Goal: Task Accomplishment & Management: Manage account settings

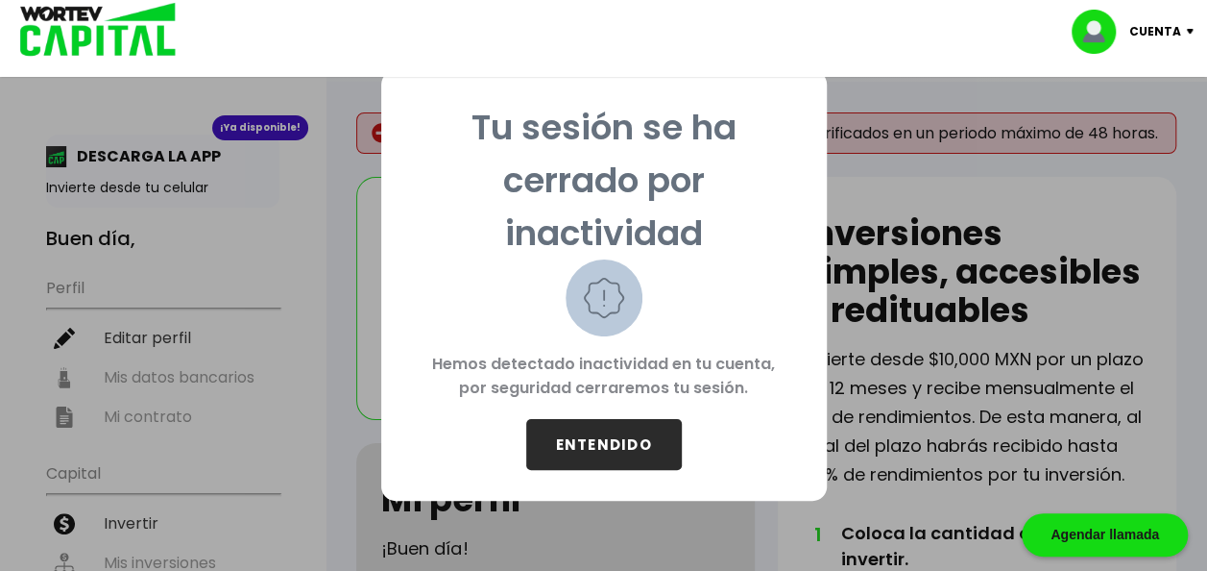
click at [640, 428] on button "ENTENDIDO" at bounding box center [604, 444] width 156 height 51
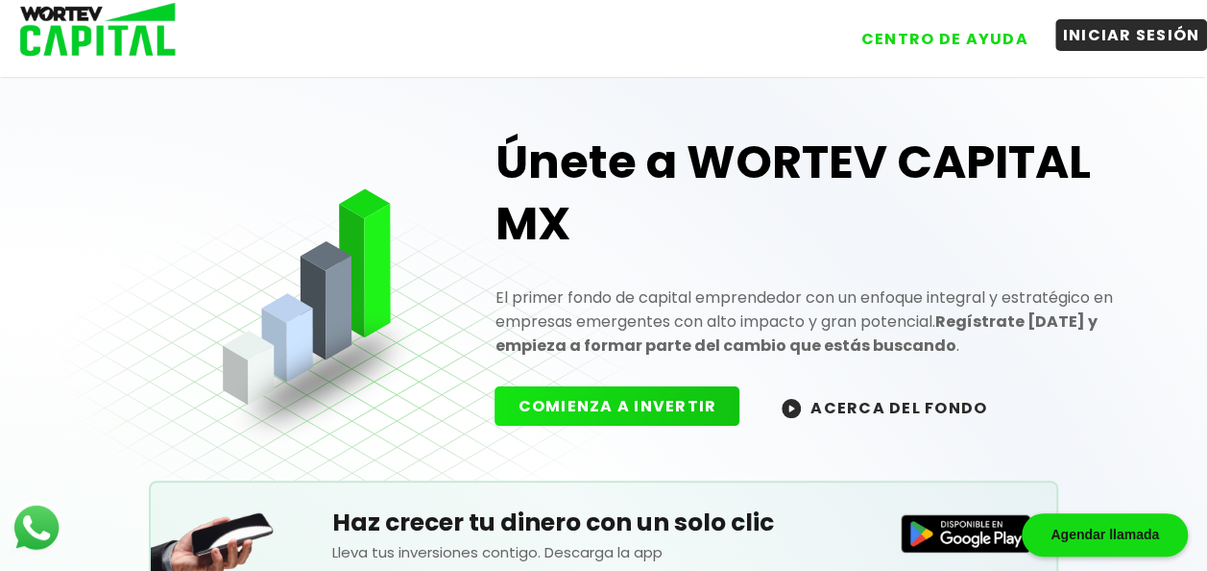
click at [1160, 38] on button "INICIAR SESIÓN" at bounding box center [1132, 35] width 153 height 32
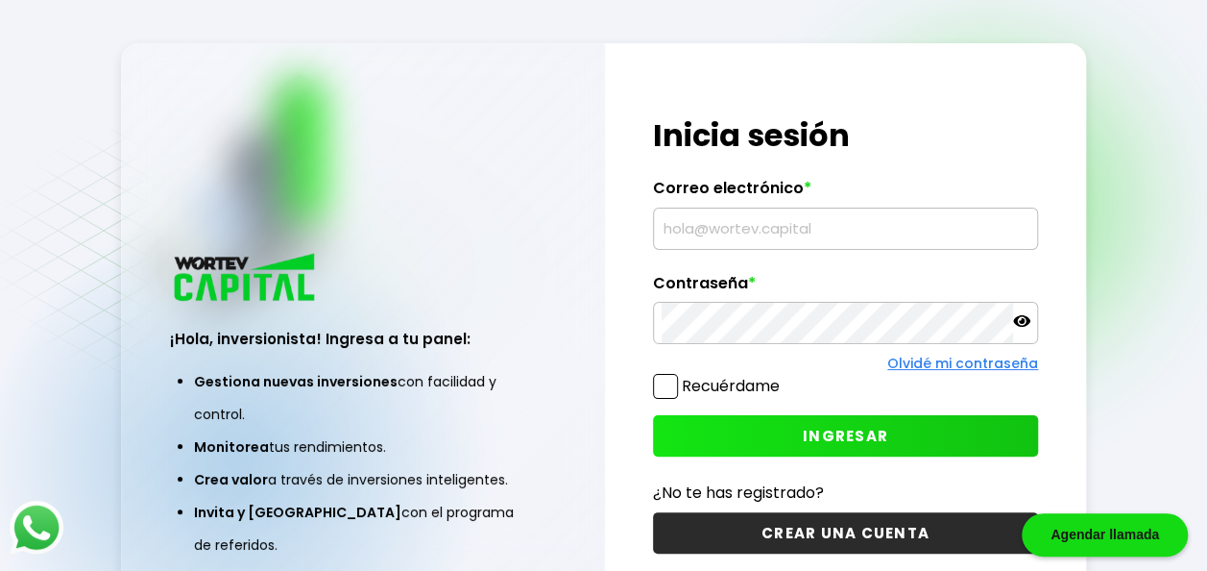
type input "[EMAIL_ADDRESS][DOMAIN_NAME]"
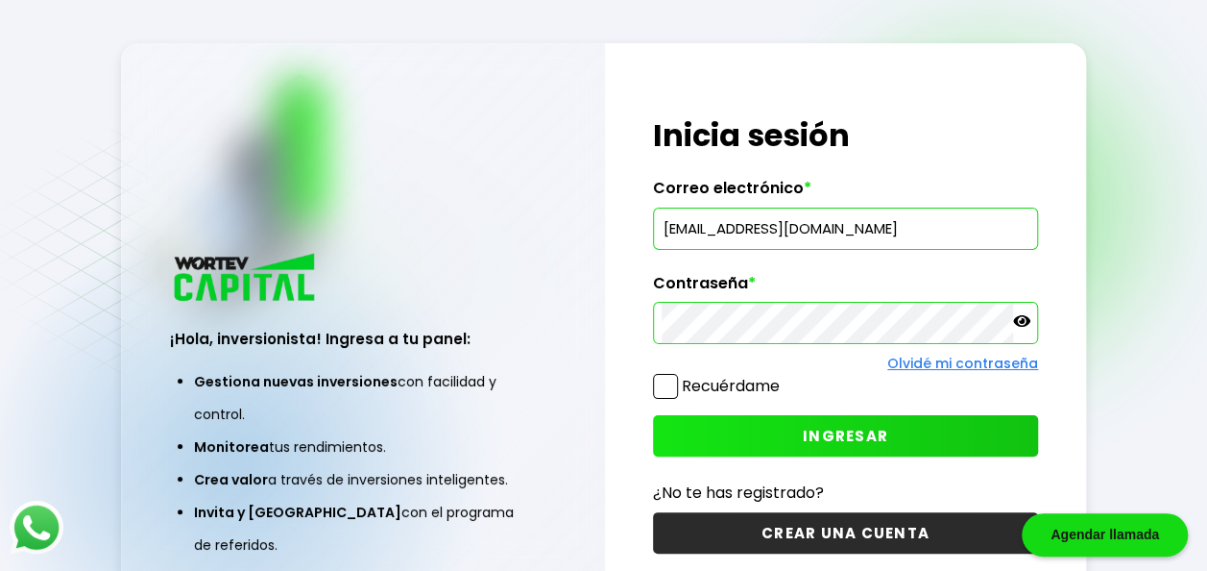
click at [1026, 322] on icon at bounding box center [1021, 321] width 17 height 12
click at [674, 386] on span at bounding box center [665, 386] width 25 height 25
click at [784, 377] on input "Recuérdame" at bounding box center [784, 377] width 0 height 0
click at [780, 443] on button "INGRESAR" at bounding box center [845, 435] width 385 height 41
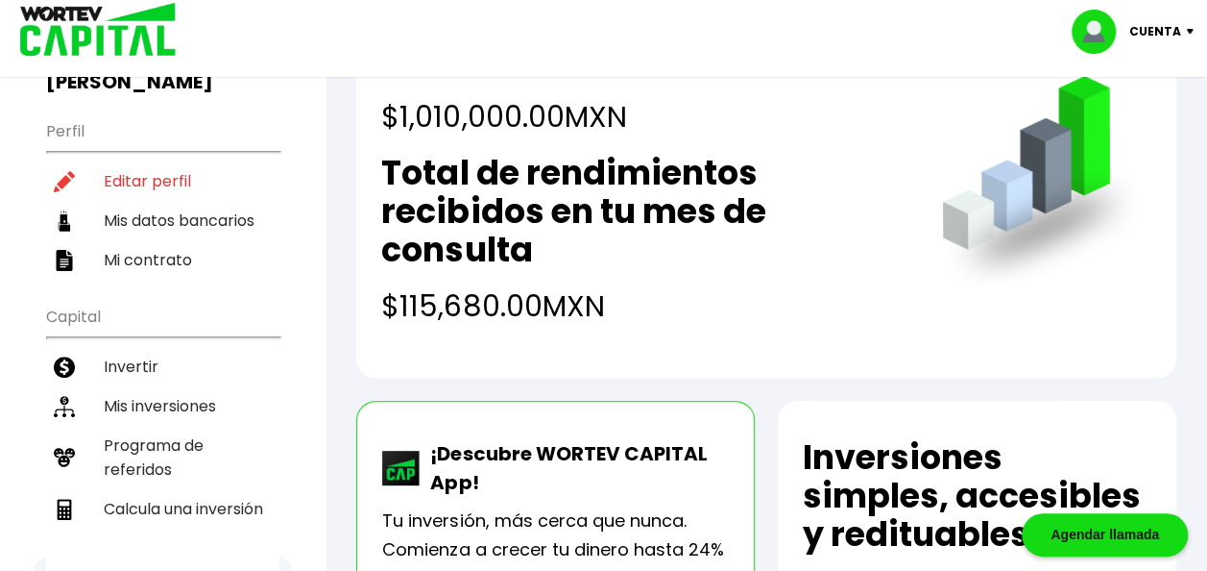
scroll to position [227, 0]
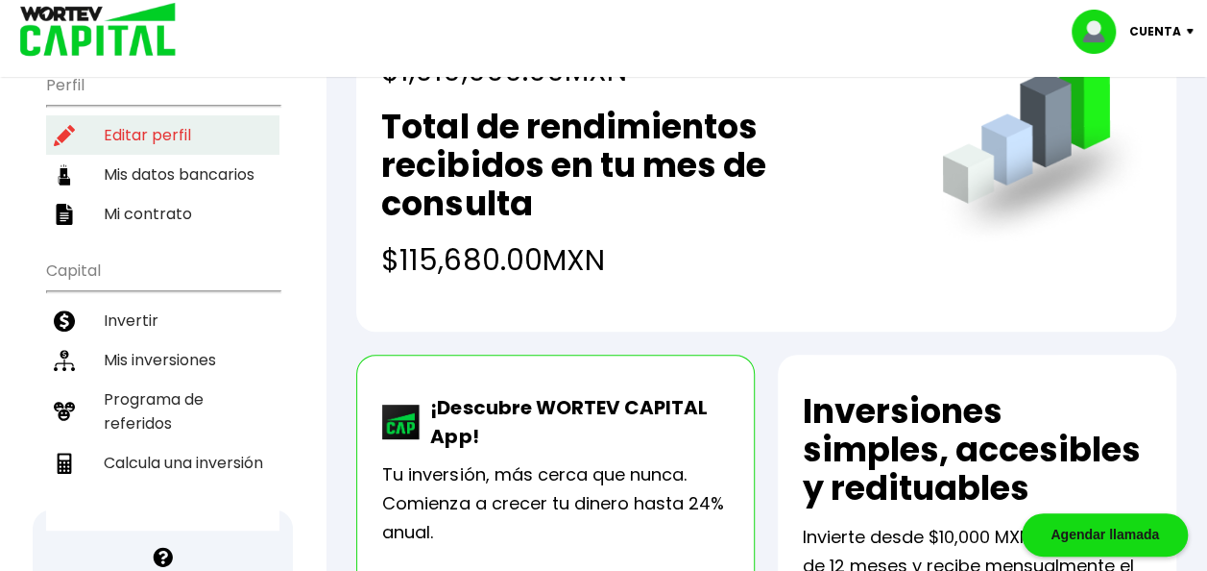
click at [173, 115] on li "Editar perfil" at bounding box center [162, 134] width 233 height 39
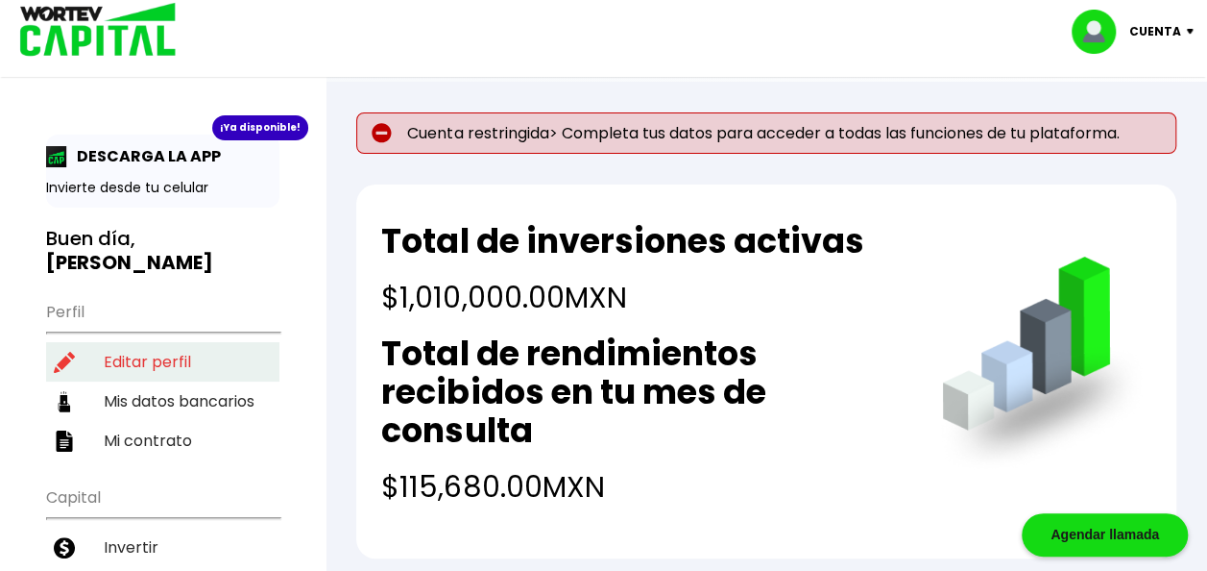
select select "Hombre"
select select "Bachillerato"
select select "[PERSON_NAME]"
select select "Santander"
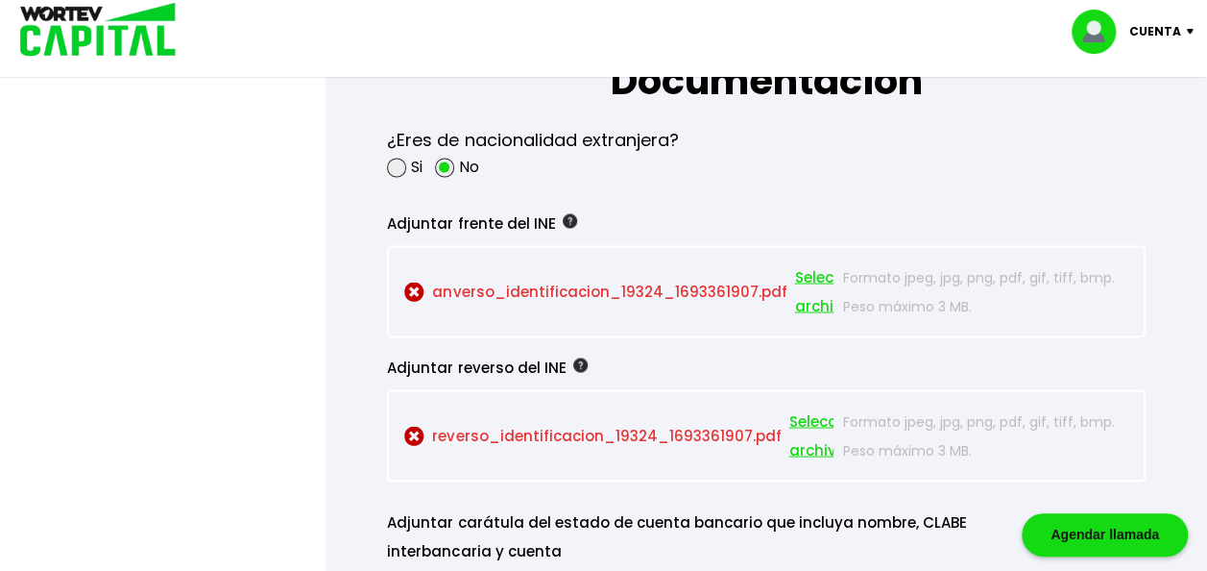
scroll to position [1679, 0]
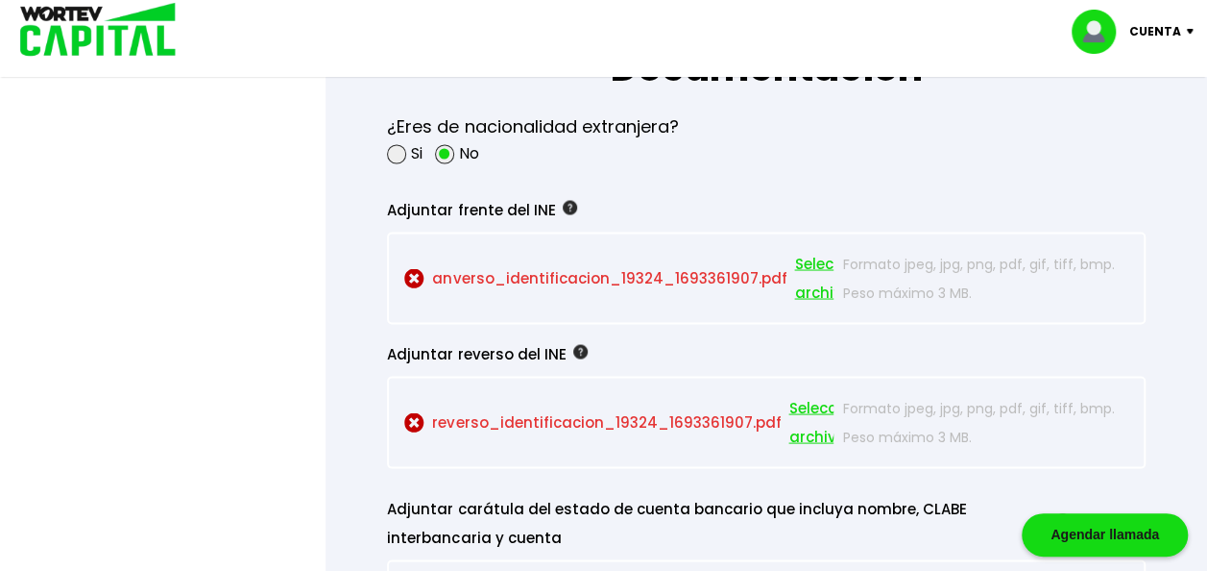
click at [816, 256] on span "Seleccionar archivo" at bounding box center [837, 278] width 86 height 58
click at [805, 261] on span "Seleccionar archivo" at bounding box center [837, 278] width 86 height 58
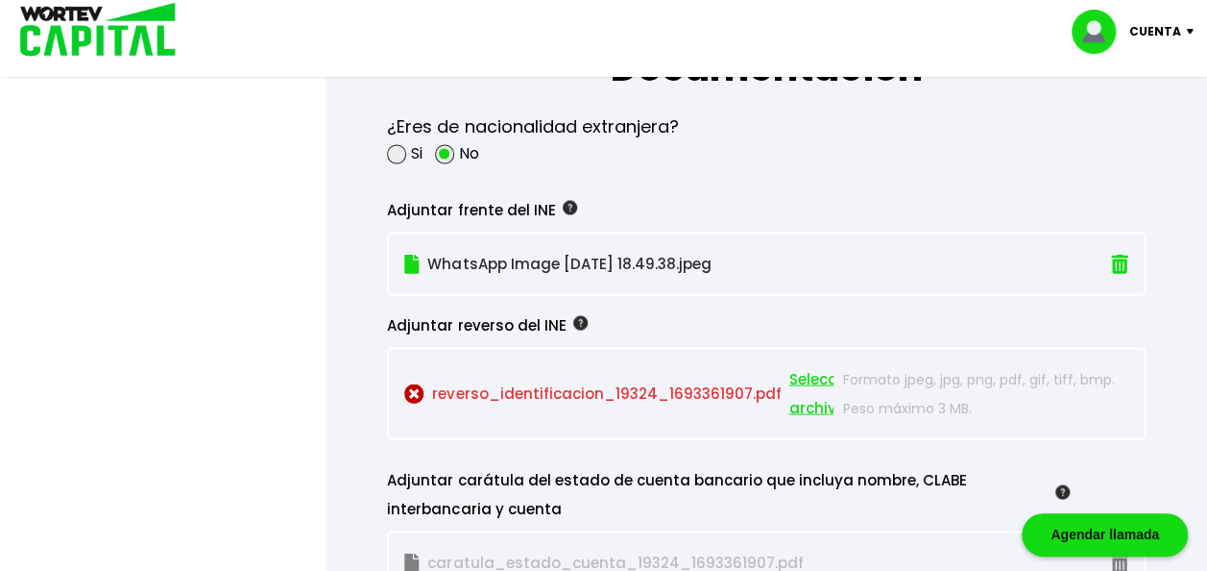
click at [792, 376] on span "Seleccionar archivo" at bounding box center [832, 393] width 86 height 58
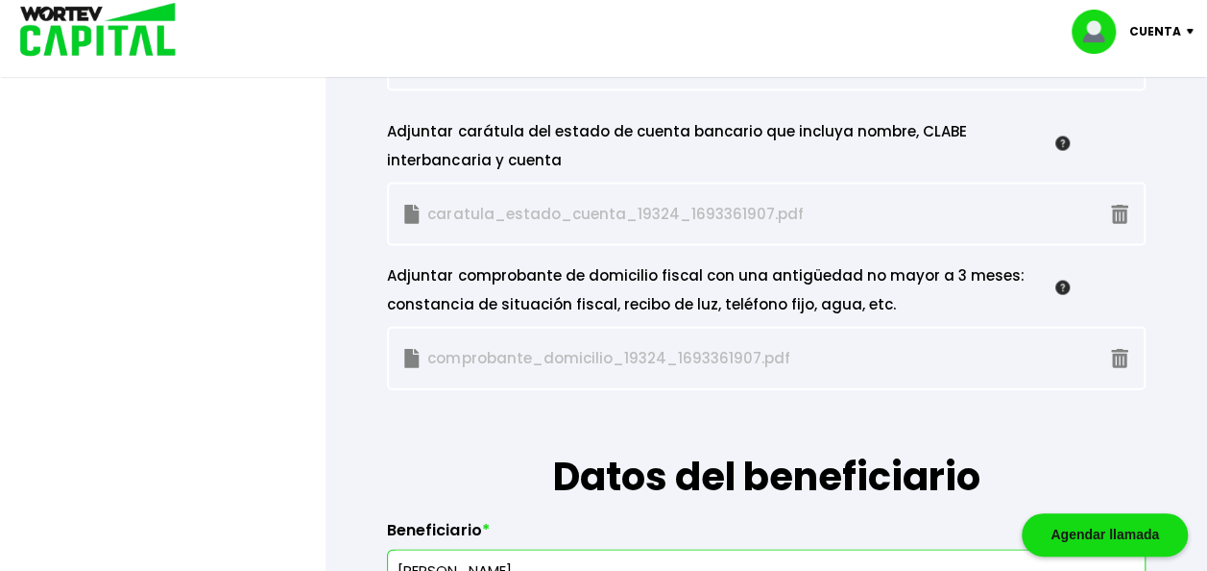
scroll to position [1898, 0]
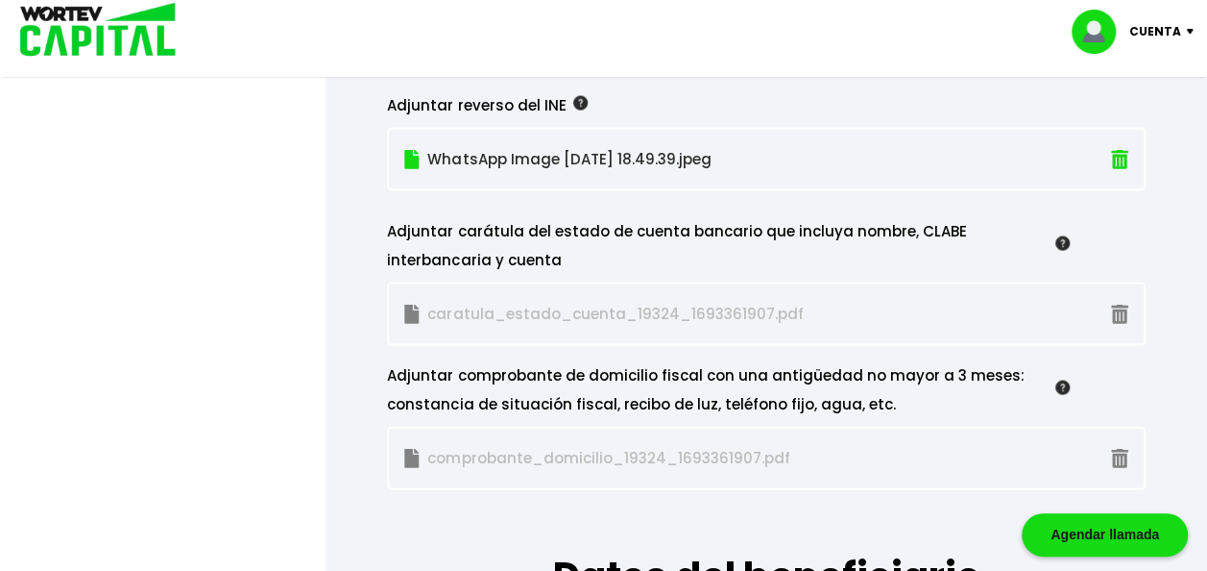
click at [594, 304] on p "caratula_estado_cuenta_19324_1693361907.pdf" at bounding box center [618, 314] width 428 height 29
click at [778, 449] on p "comprobante_domicilio_19324_1693361907.pdf" at bounding box center [618, 458] width 428 height 29
click at [131, 112] on div at bounding box center [603, 285] width 1207 height 571
click at [669, 310] on p "caratula_estado_cuenta_19324_1693361907.pdf" at bounding box center [618, 314] width 428 height 29
click at [624, 305] on p "caratula_estado_cuenta_19324_1693361907.pdf" at bounding box center [618, 314] width 428 height 29
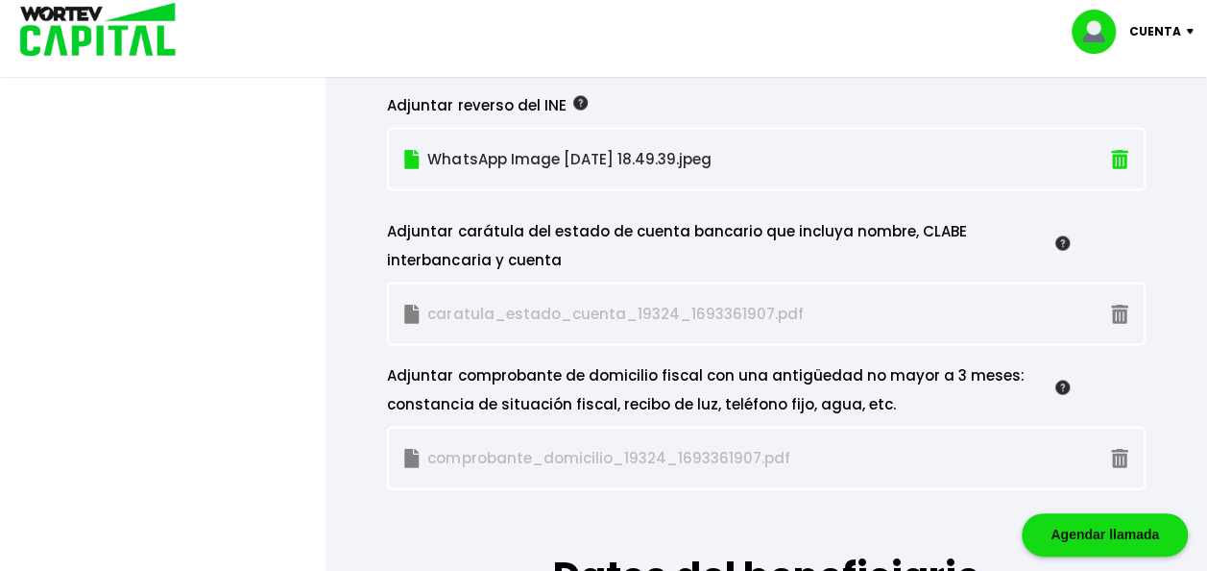
click at [536, 304] on p "caratula_estado_cuenta_19324_1693361907.pdf" at bounding box center [618, 314] width 428 height 29
click at [615, 305] on p "caratula_estado_cuenta_19324_1693361907.pdf" at bounding box center [618, 314] width 428 height 29
click at [597, 307] on p "caratula_estado_cuenta_19324_1693361907.pdf" at bounding box center [618, 314] width 428 height 29
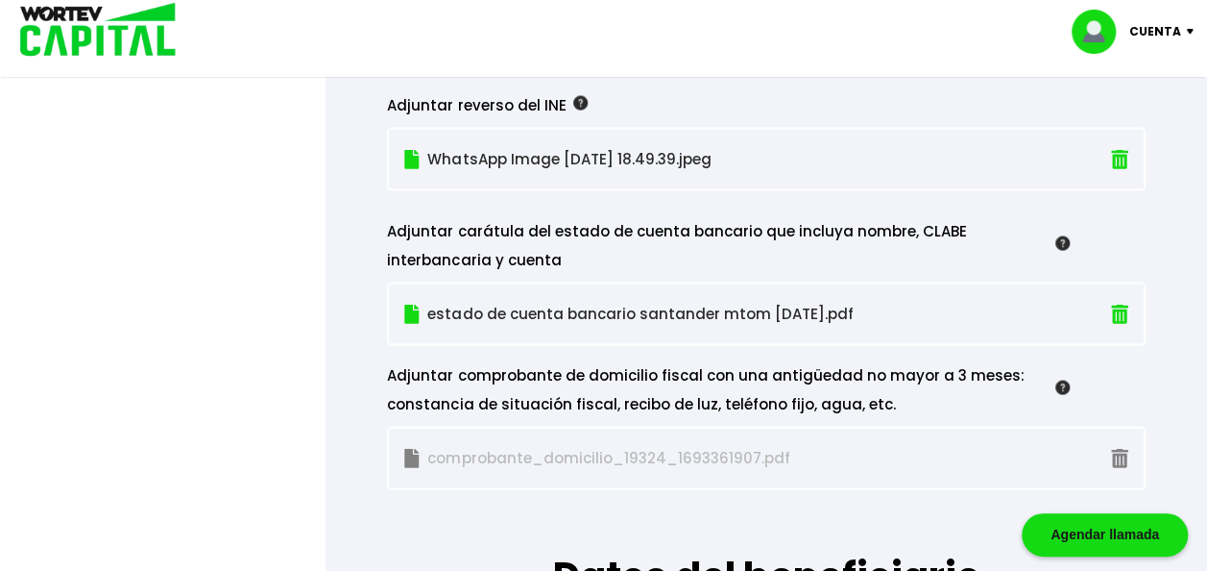
click at [695, 446] on p "comprobante_domicilio_19324_1693361907.pdf" at bounding box center [618, 458] width 428 height 29
click at [1126, 455] on img at bounding box center [1119, 459] width 17 height 20
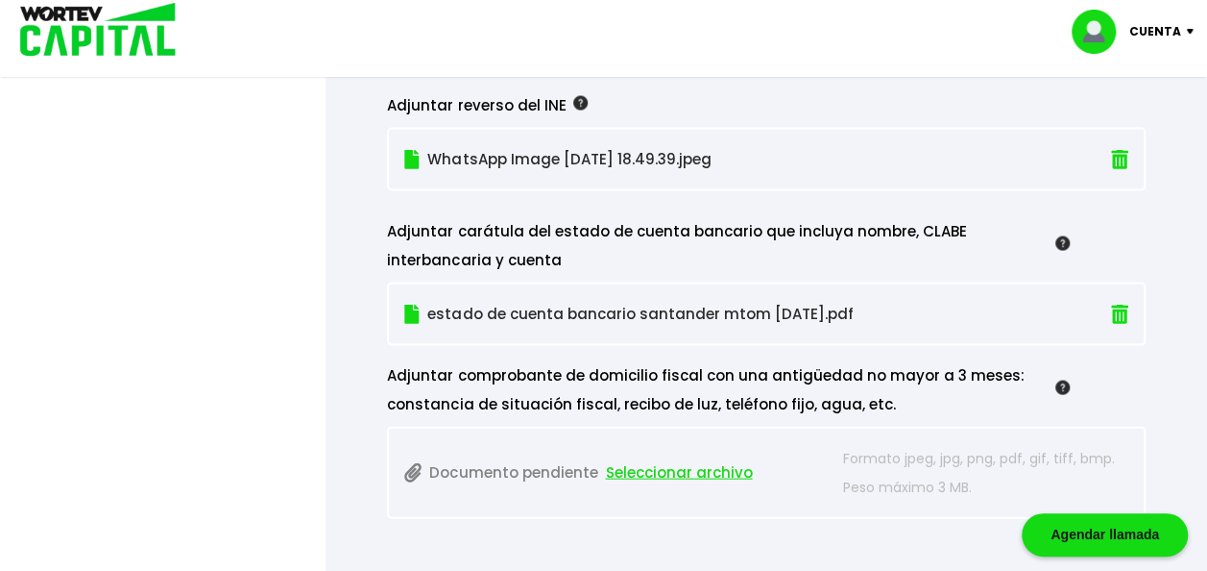
click at [713, 463] on span "Seleccionar archivo" at bounding box center [678, 472] width 147 height 29
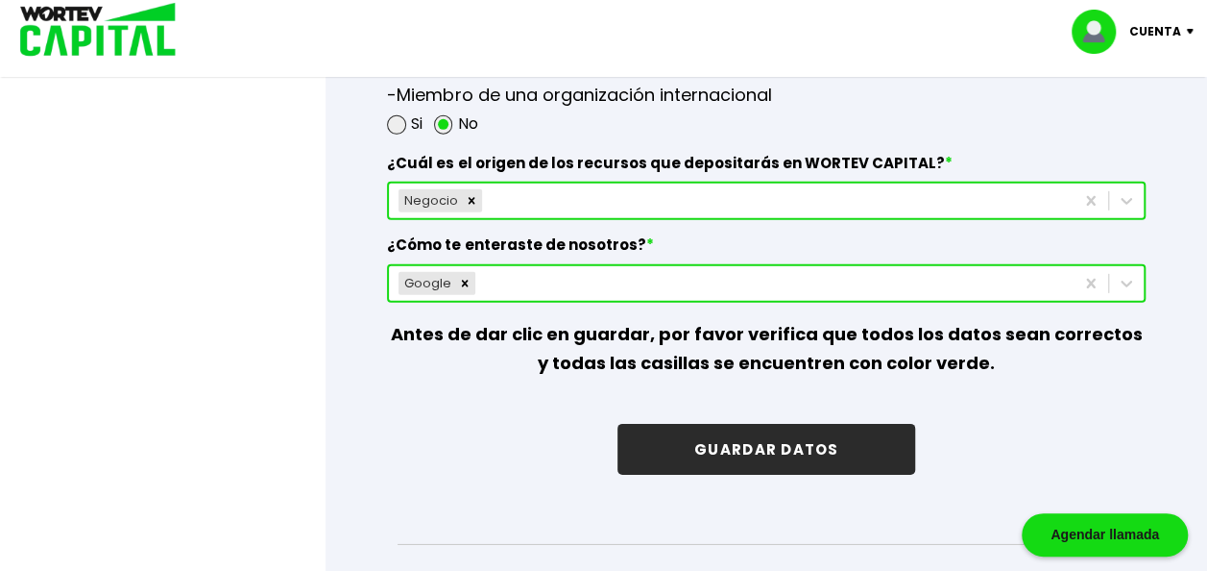
scroll to position [2732, 0]
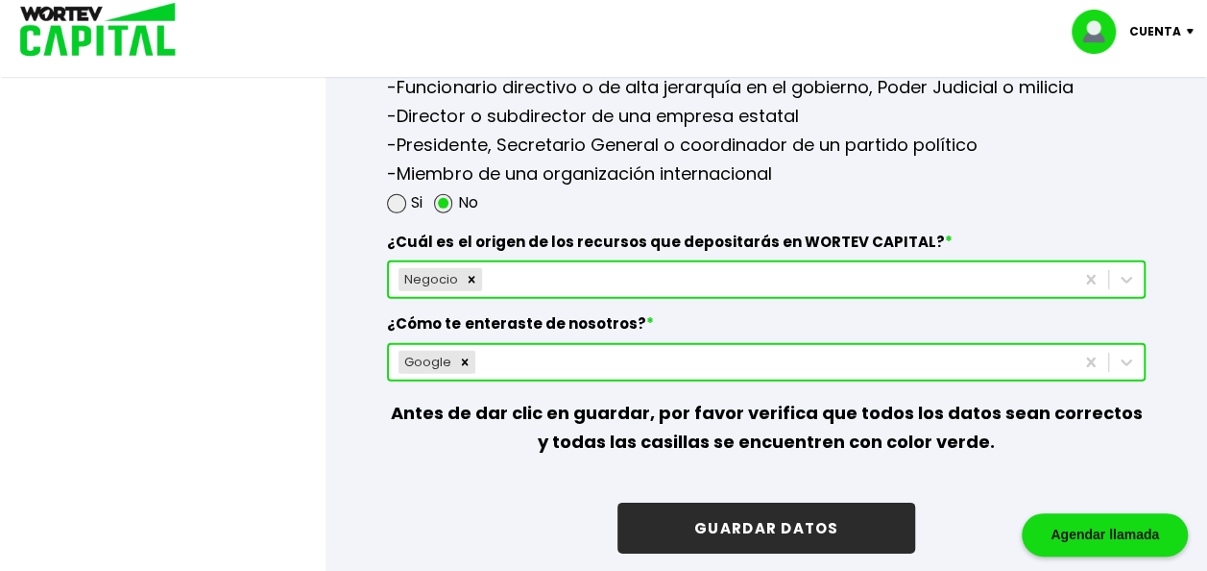
click at [784, 517] on button "GUARDAR DATOS" at bounding box center [767, 527] width 298 height 51
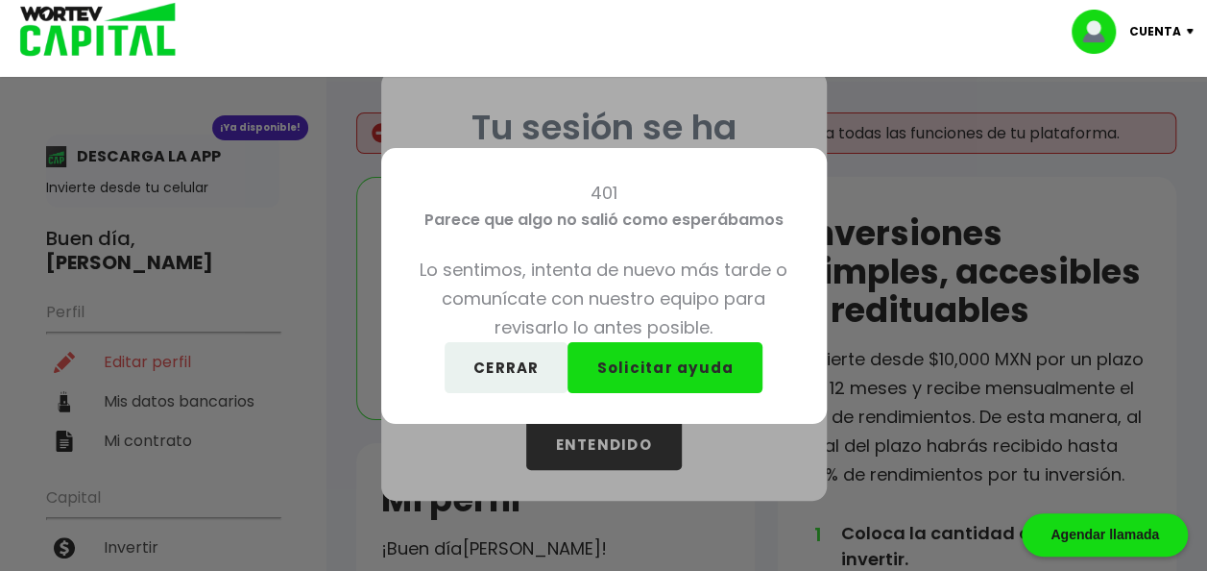
click at [502, 369] on button "CERRAR" at bounding box center [507, 367] width 124 height 51
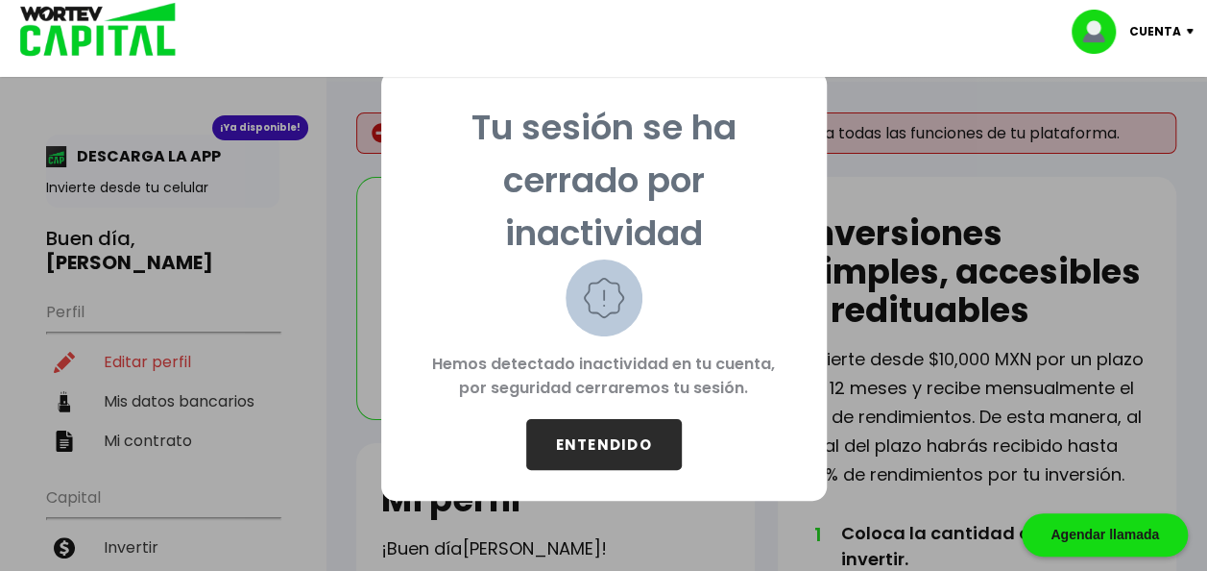
click at [596, 444] on button "ENTENDIDO" at bounding box center [604, 444] width 156 height 51
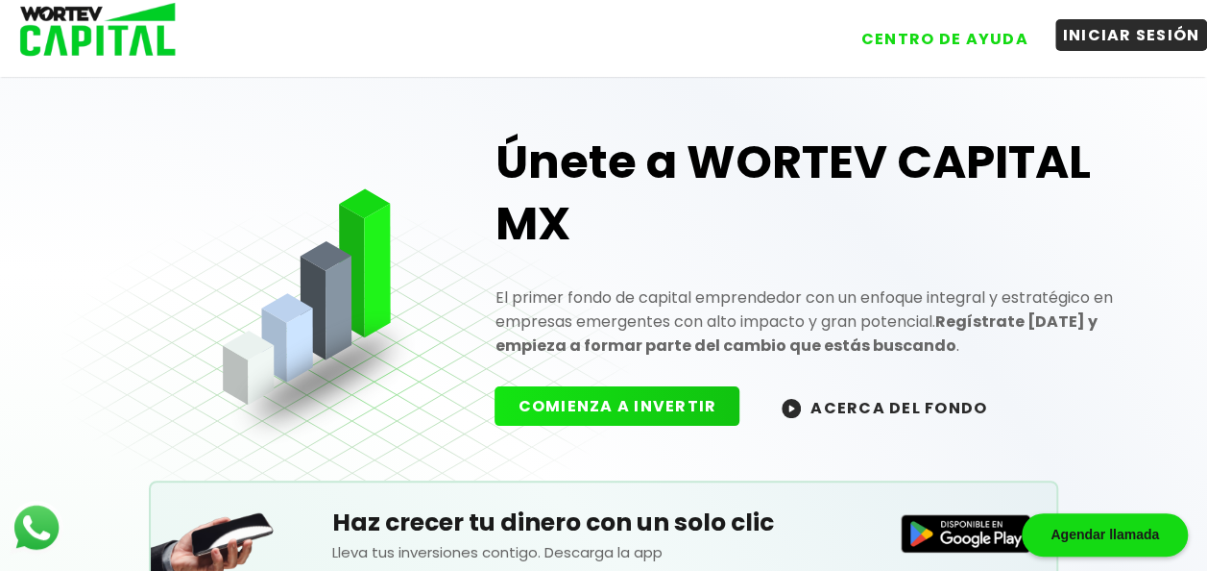
click at [1081, 38] on button "INICIAR SESIÓN" at bounding box center [1132, 35] width 153 height 32
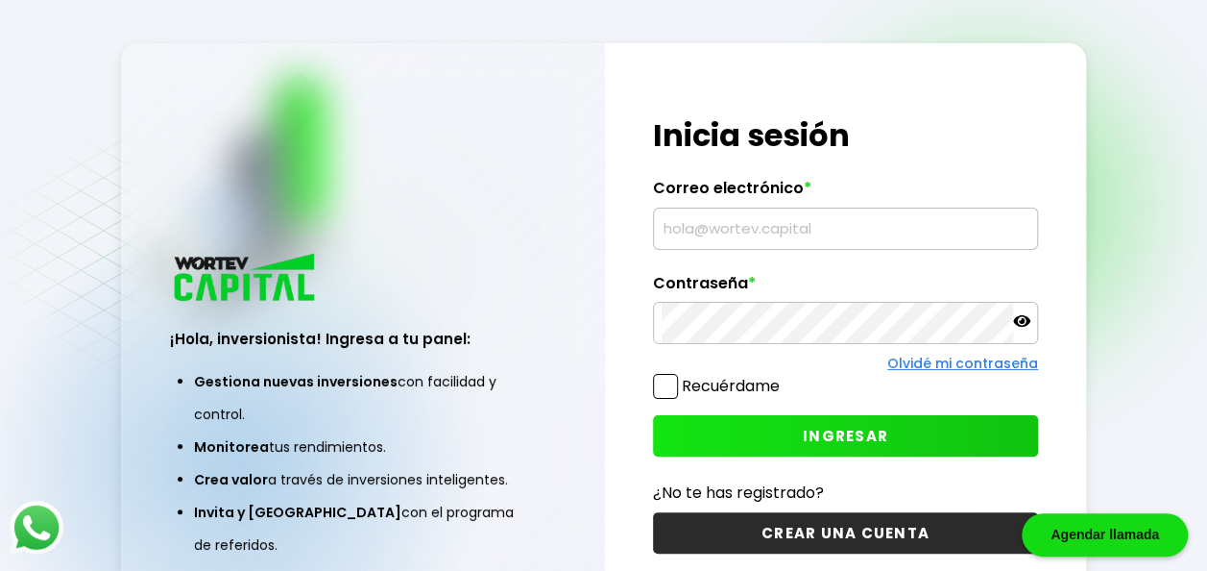
type input "[EMAIL_ADDRESS][DOMAIN_NAME]"
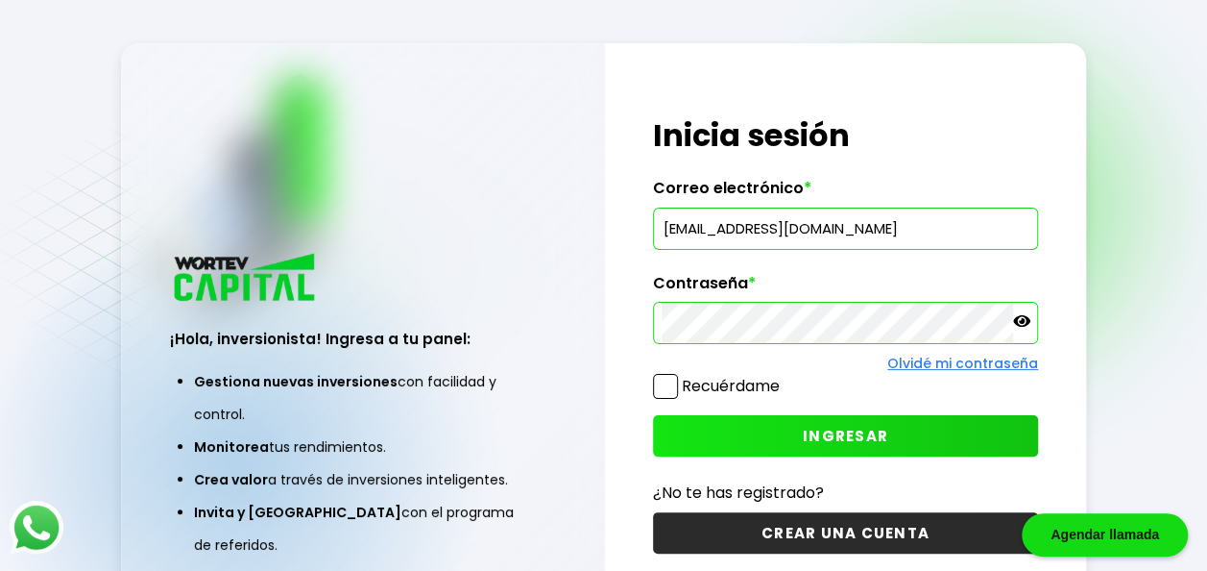
click at [668, 393] on span at bounding box center [665, 386] width 25 height 25
click at [784, 377] on input "Recuérdame" at bounding box center [784, 377] width 0 height 0
click at [734, 436] on button "INGRESAR" at bounding box center [845, 435] width 385 height 41
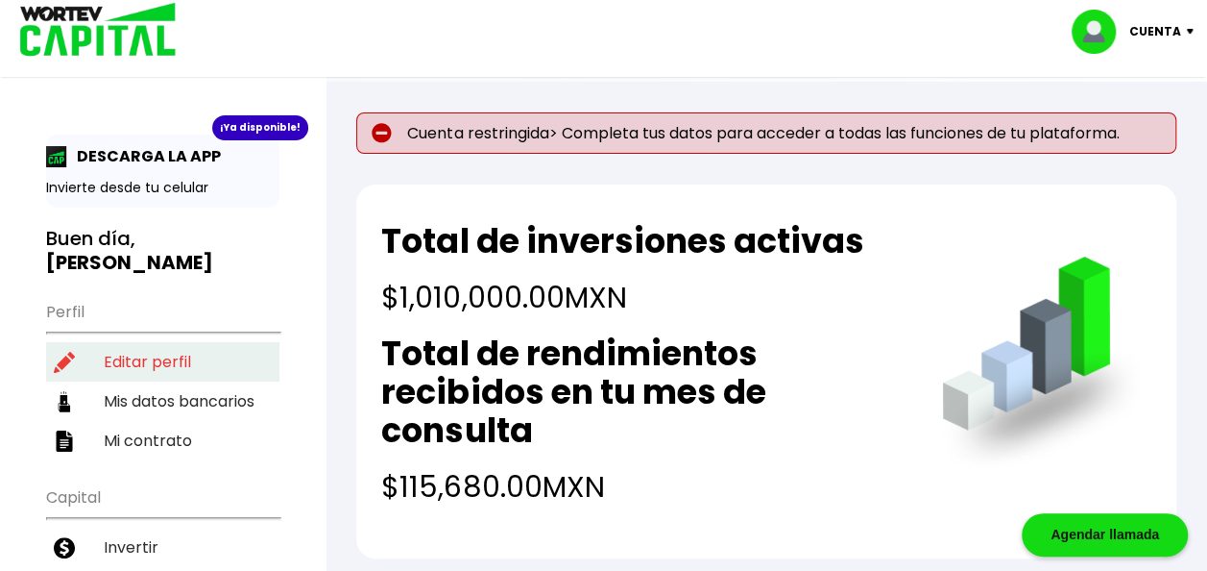
click at [138, 342] on li "Editar perfil" at bounding box center [162, 361] width 233 height 39
select select "Hombre"
select select "Bachillerato"
select select "[PERSON_NAME]"
select select "Santander"
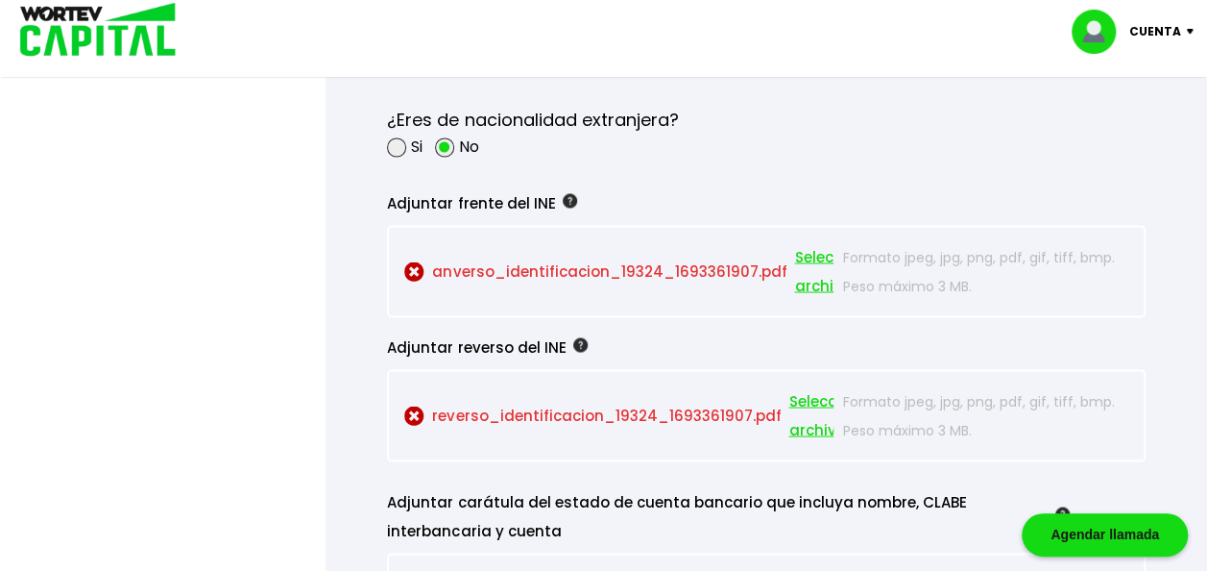
scroll to position [1660, 0]
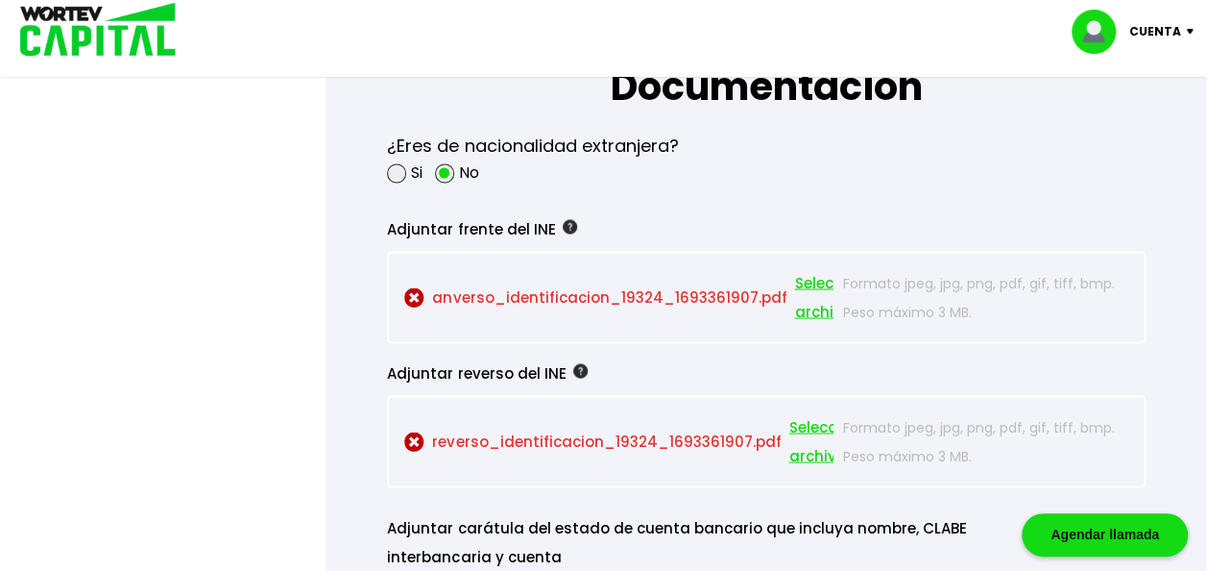
click at [808, 277] on span "Seleccionar archivo" at bounding box center [837, 297] width 86 height 58
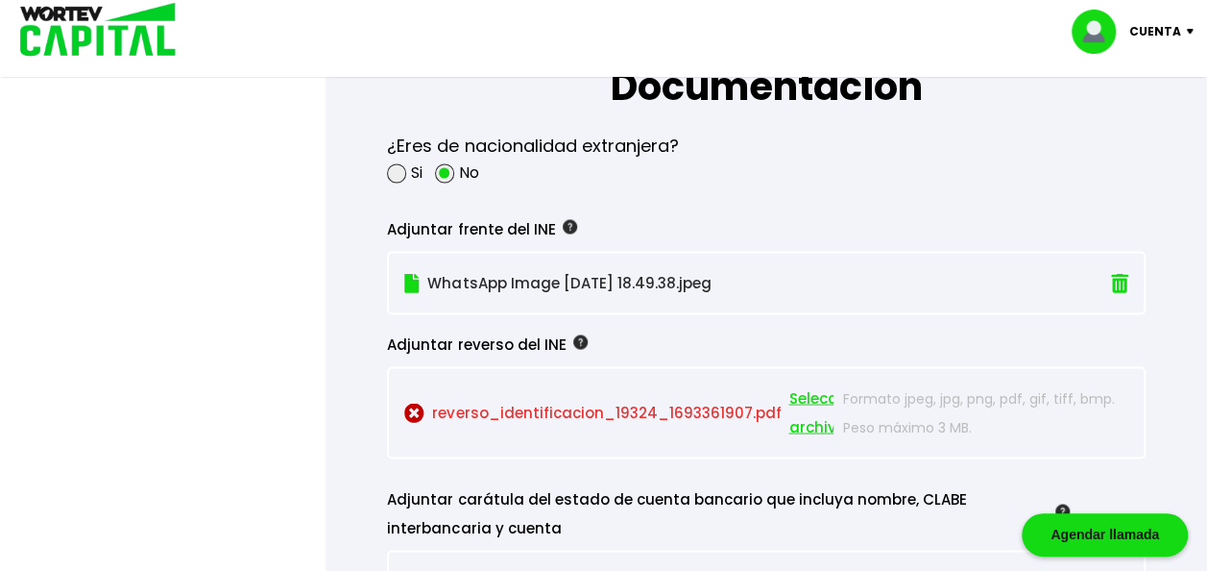
click at [801, 425] on span "Seleccionar archivo" at bounding box center [832, 412] width 86 height 58
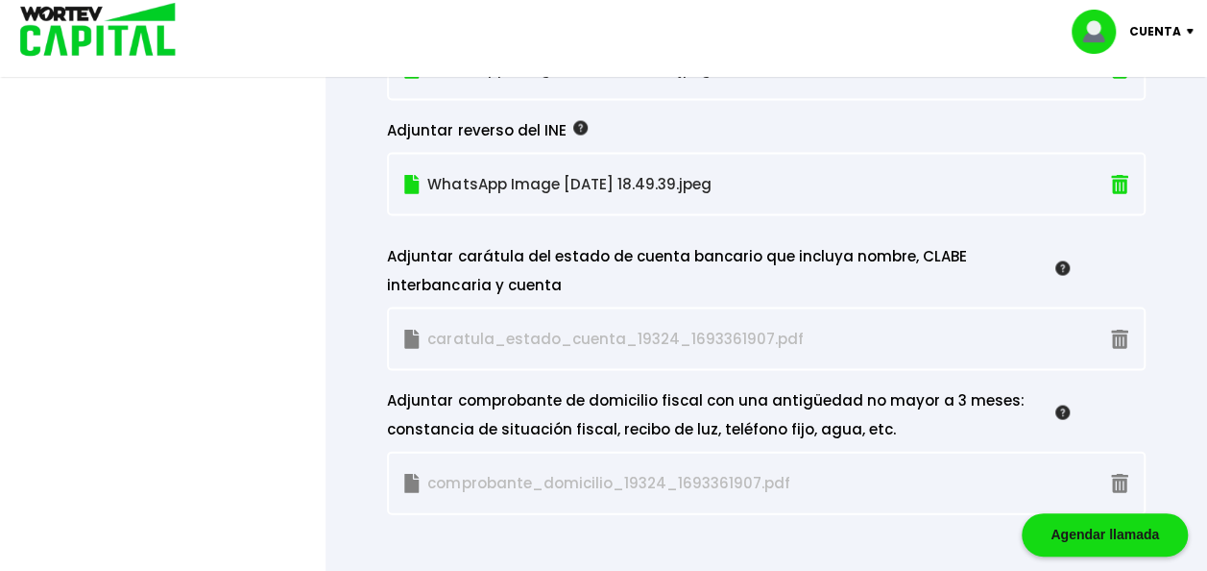
scroll to position [1890, 0]
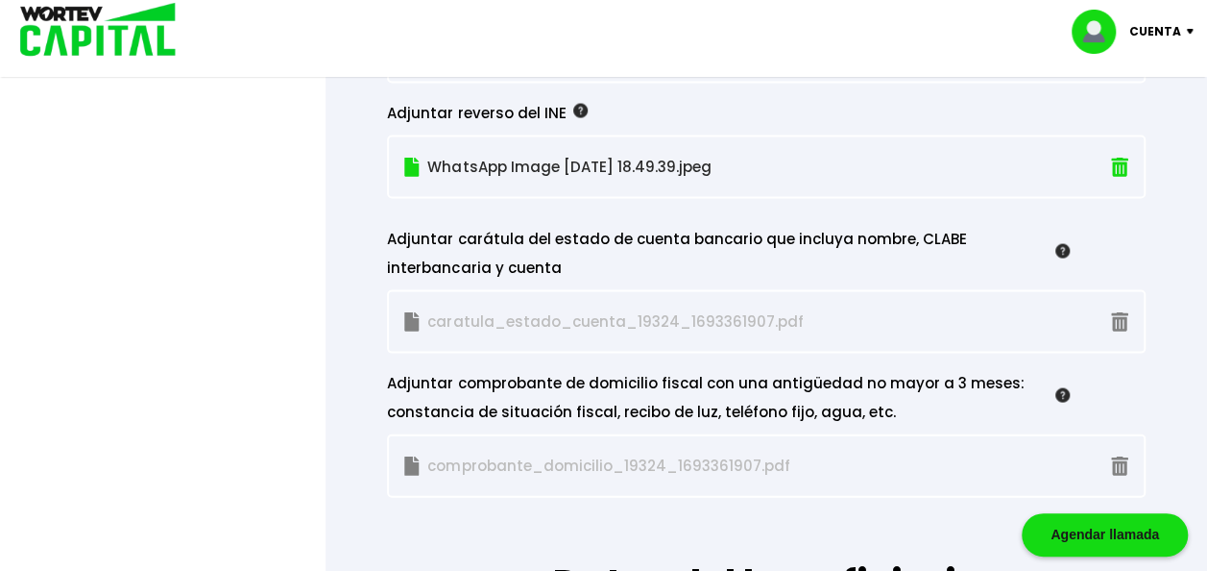
click at [715, 310] on p "caratula_estado_cuenta_19324_1693361907.pdf" at bounding box center [618, 321] width 428 height 29
click at [728, 455] on p "comprobante_domicilio_19324_1693361907.pdf" at bounding box center [618, 465] width 428 height 29
click at [1116, 313] on img at bounding box center [1119, 322] width 17 height 20
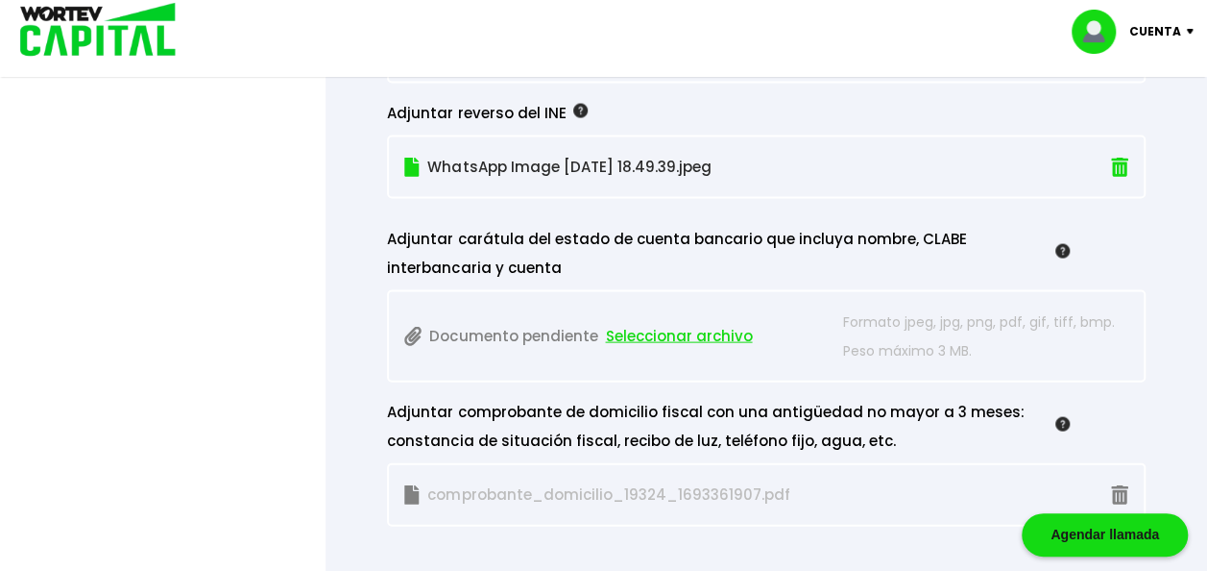
click at [694, 328] on span "Seleccionar archivo" at bounding box center [678, 336] width 147 height 29
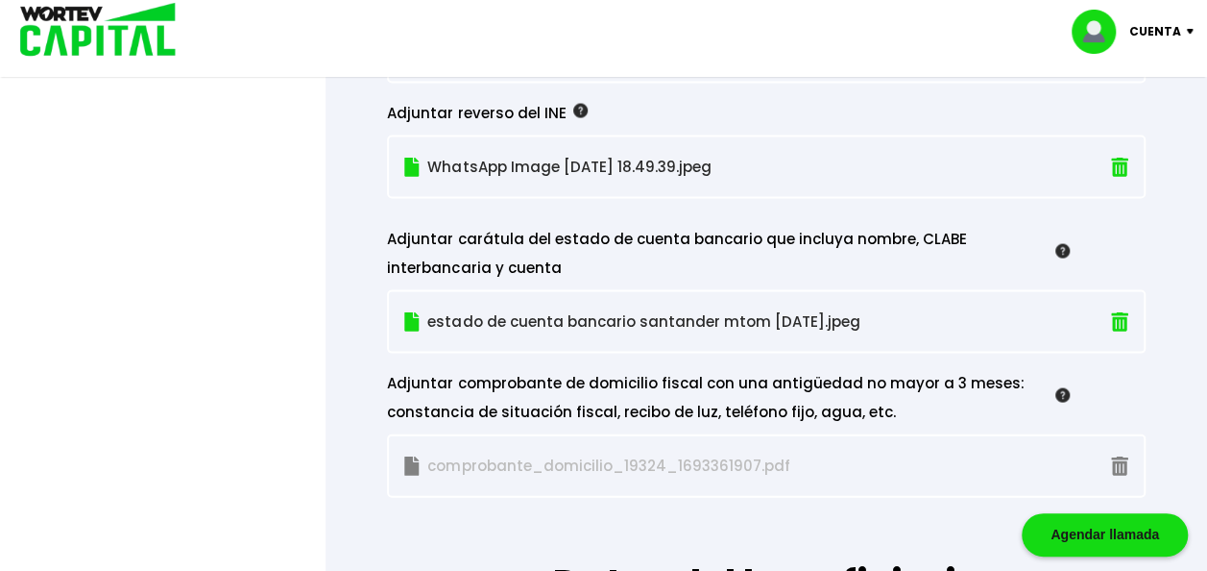
click at [1125, 457] on img at bounding box center [1119, 466] width 17 height 20
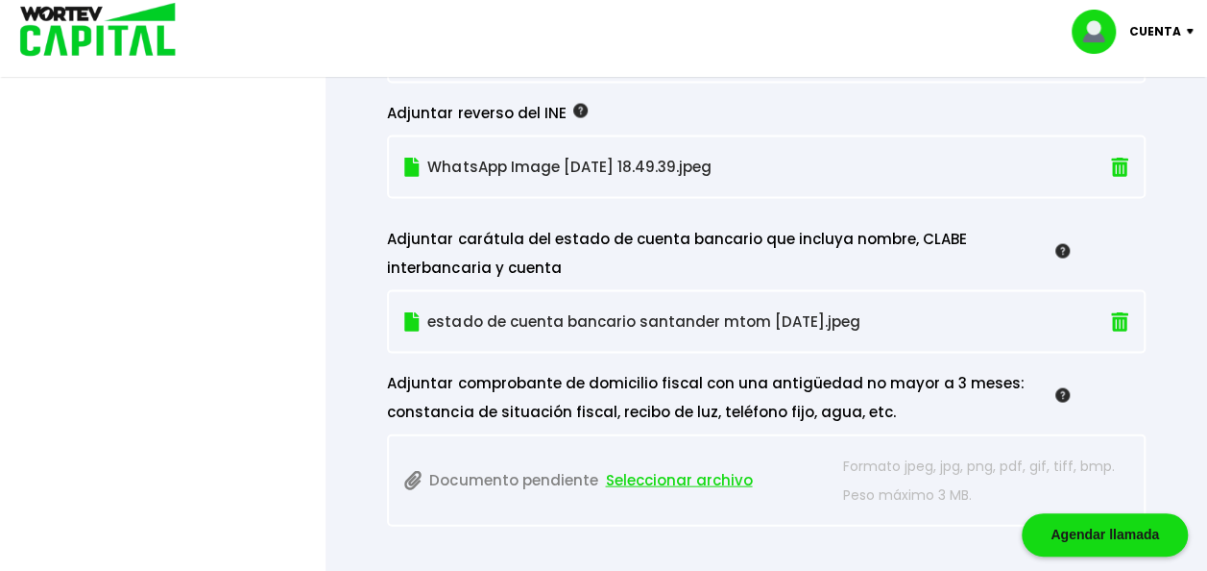
click at [650, 471] on span "Seleccionar archivo" at bounding box center [678, 480] width 147 height 29
click at [690, 469] on span "Seleccionar archivo" at bounding box center [678, 480] width 147 height 29
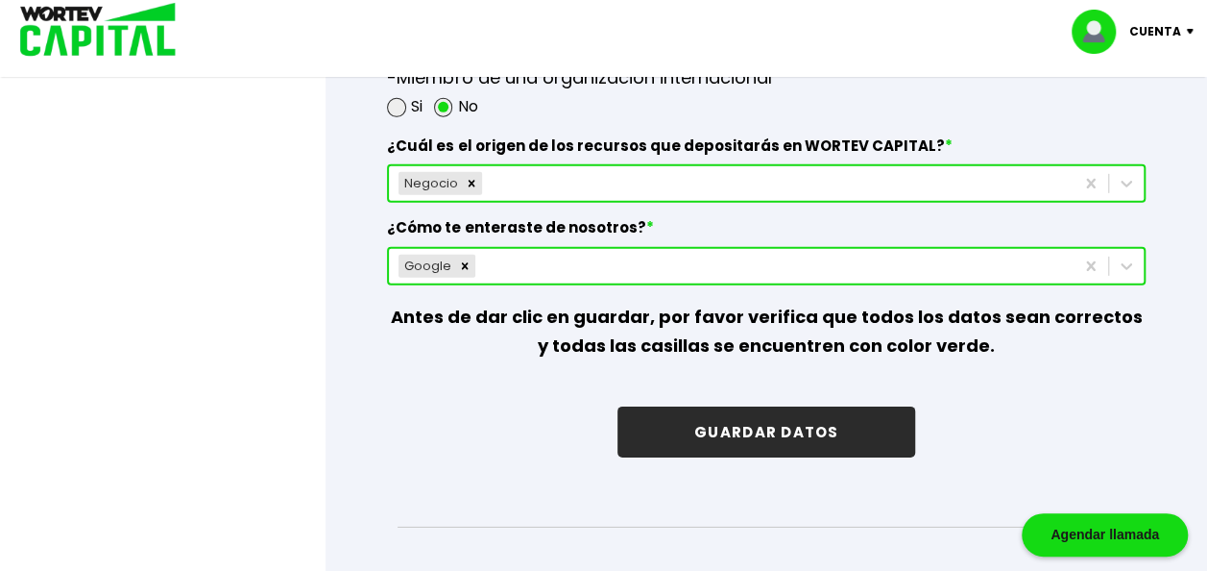
scroll to position [2943, 0]
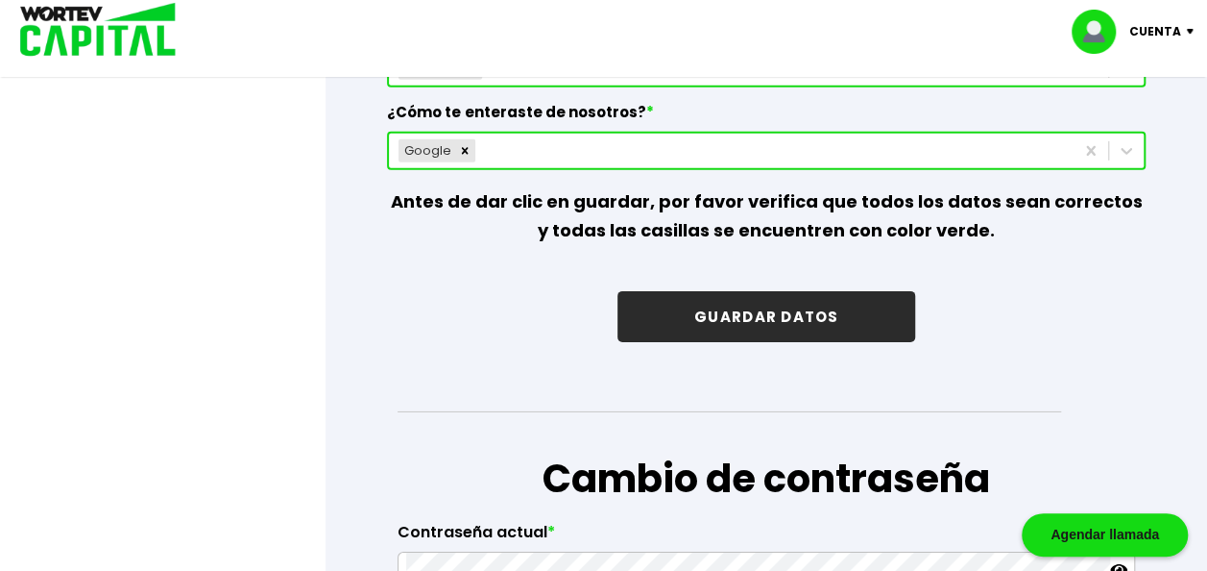
click at [790, 304] on button "GUARDAR DATOS" at bounding box center [767, 316] width 298 height 51
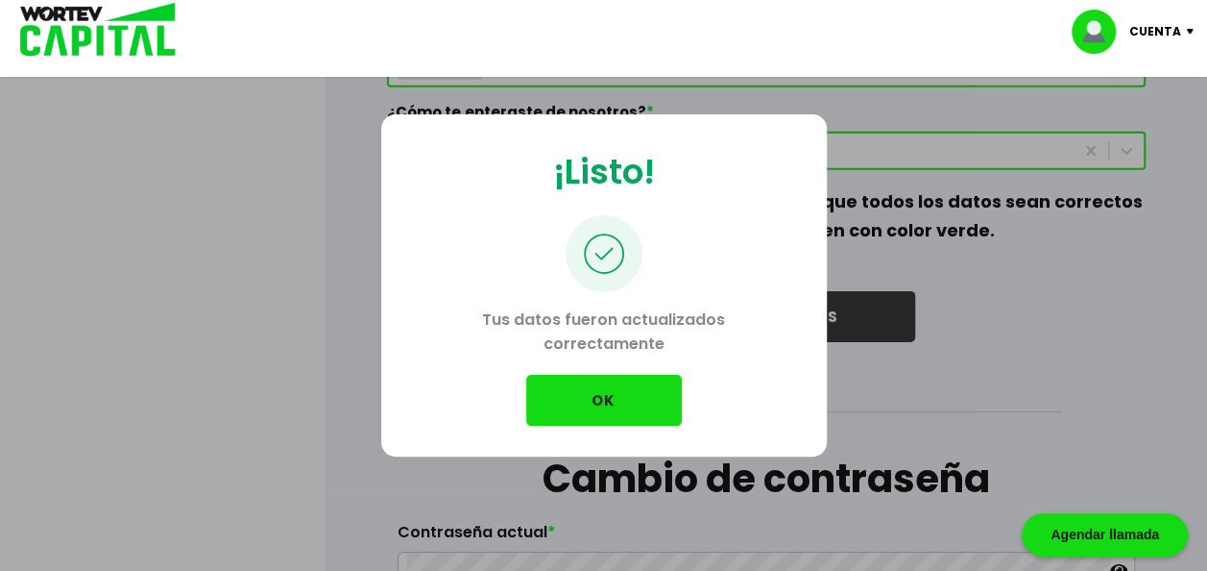
click at [594, 395] on button "OK" at bounding box center [604, 400] width 156 height 51
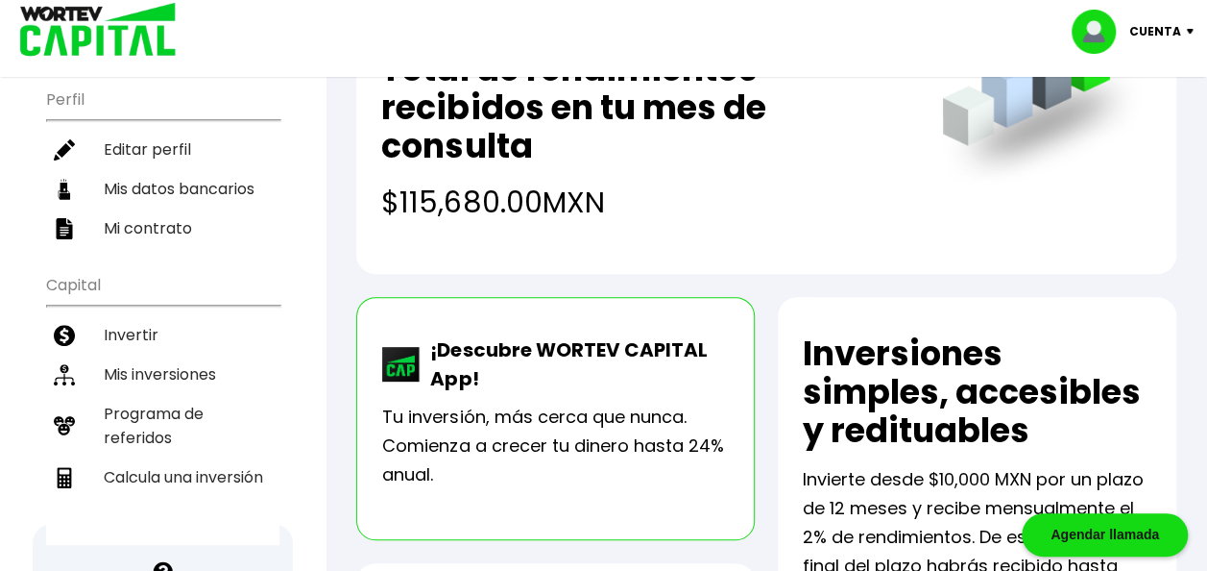
scroll to position [225, 0]
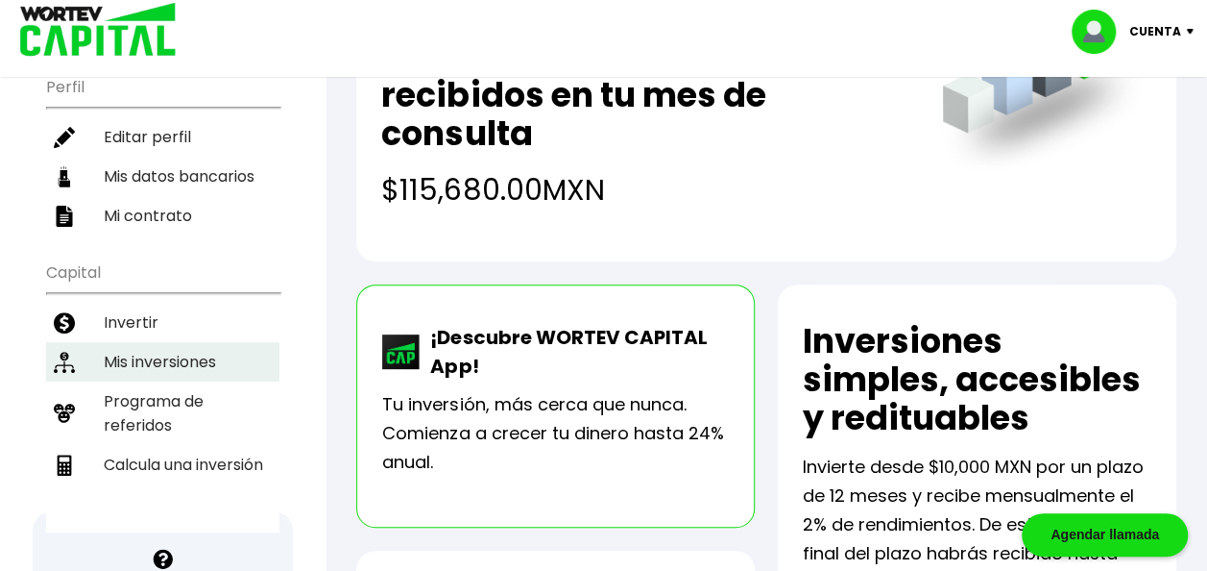
click at [219, 342] on li "Mis inversiones" at bounding box center [162, 361] width 233 height 39
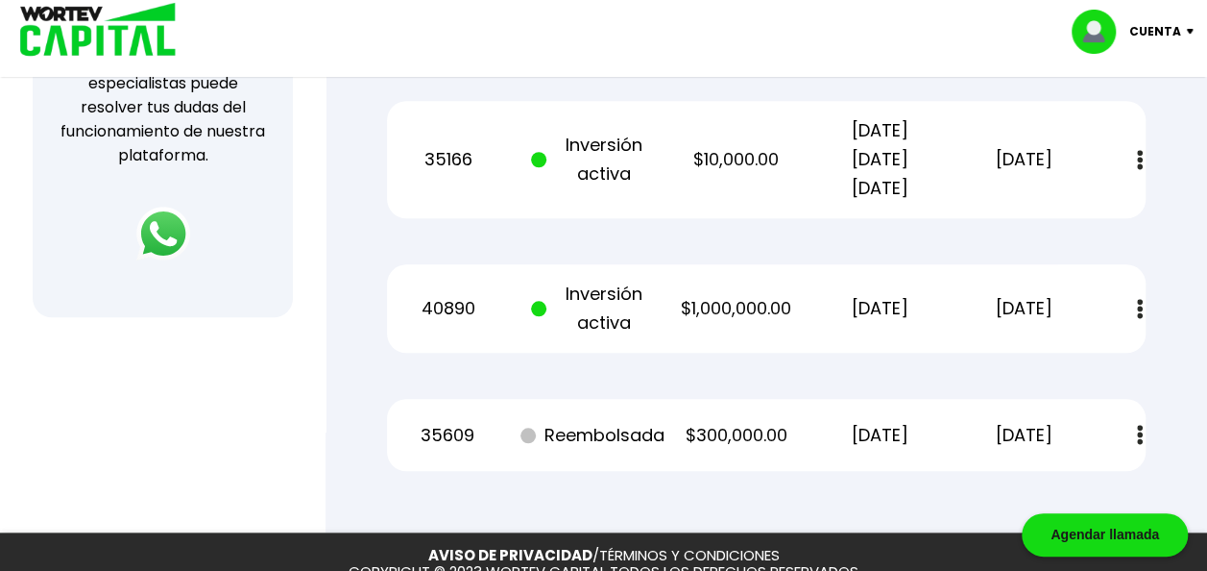
scroll to position [786, 0]
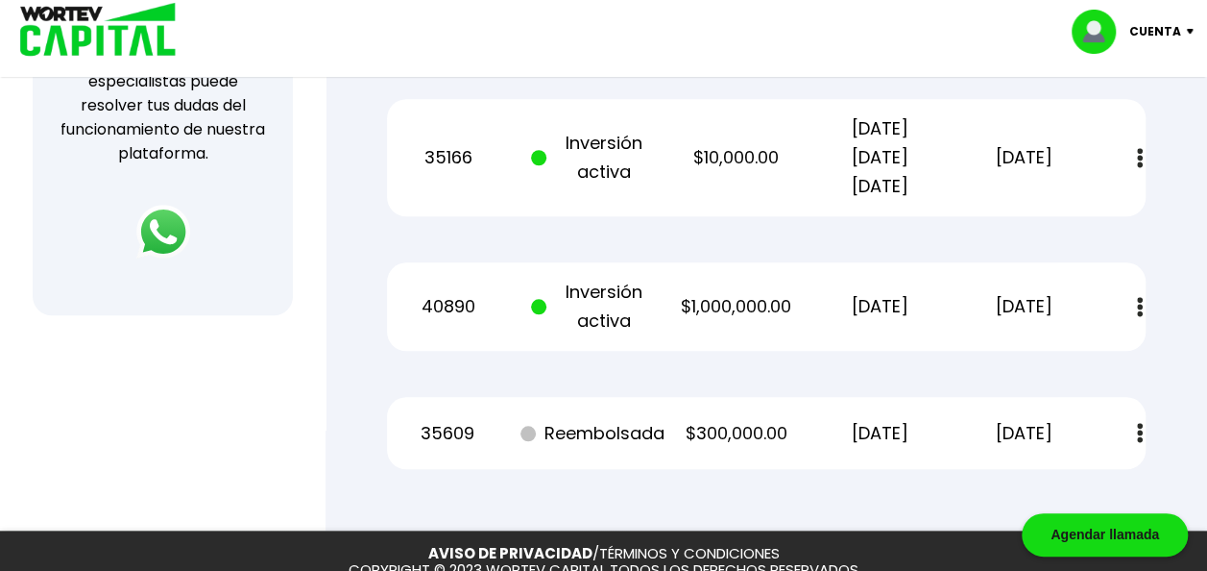
click at [1137, 164] on img at bounding box center [1140, 158] width 6 height 20
click at [1039, 209] on link "Estado de cuenta" at bounding box center [1006, 210] width 134 height 24
click at [1139, 302] on img at bounding box center [1140, 307] width 6 height 20
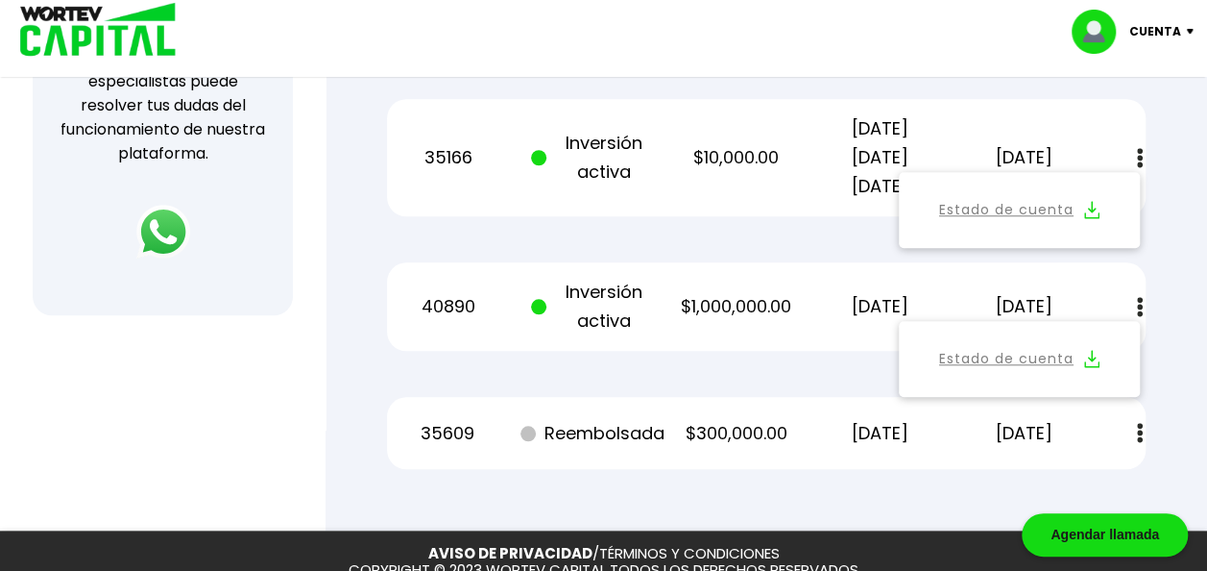
click at [1013, 357] on link "Estado de cuenta" at bounding box center [1006, 359] width 134 height 24
click at [1142, 430] on img at bounding box center [1140, 433] width 6 height 20
click at [1018, 483] on link "Estado de cuenta" at bounding box center [1006, 485] width 134 height 24
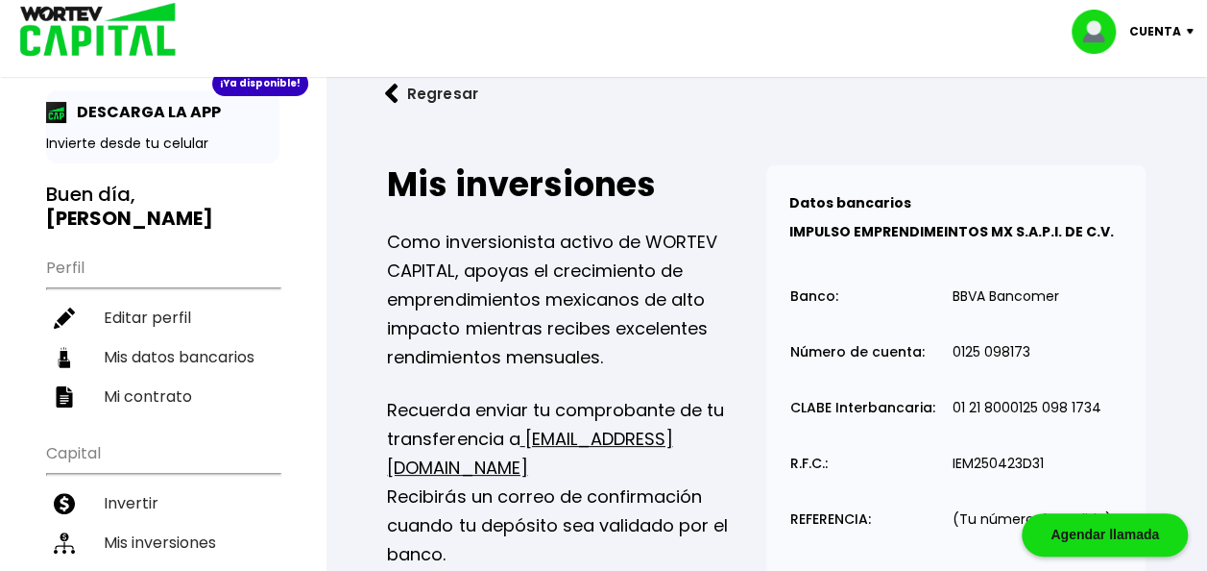
scroll to position [0, 0]
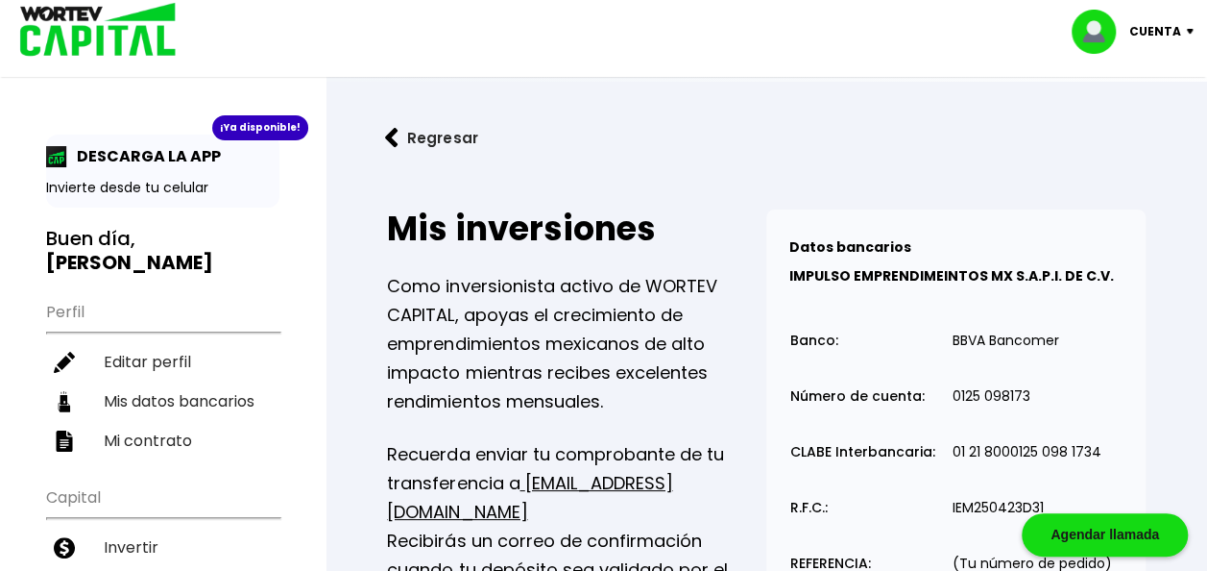
click at [1187, 31] on img at bounding box center [1194, 32] width 26 height 6
click at [1142, 121] on li "Cerrar sesión" at bounding box center [1136, 128] width 154 height 39
